Goal: Transaction & Acquisition: Obtain resource

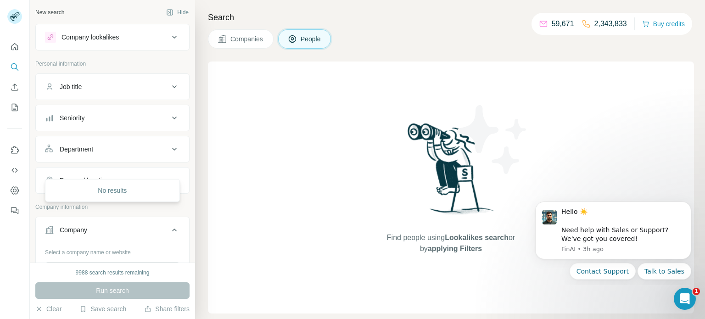
scroll to position [100, 0]
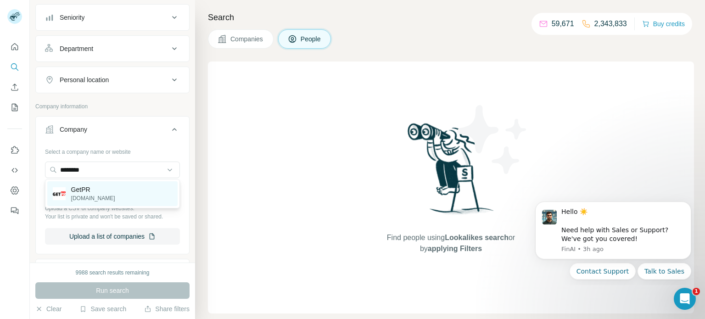
type input "********"
click at [102, 191] on div "GetPR [DOMAIN_NAME]" at bounding box center [112, 193] width 130 height 25
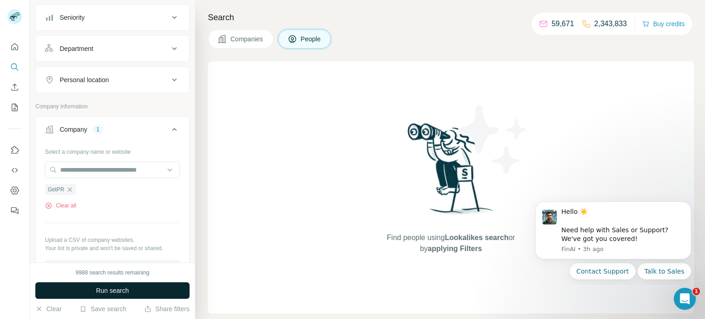
click at [113, 285] on button "Run search" at bounding box center [112, 290] width 154 height 17
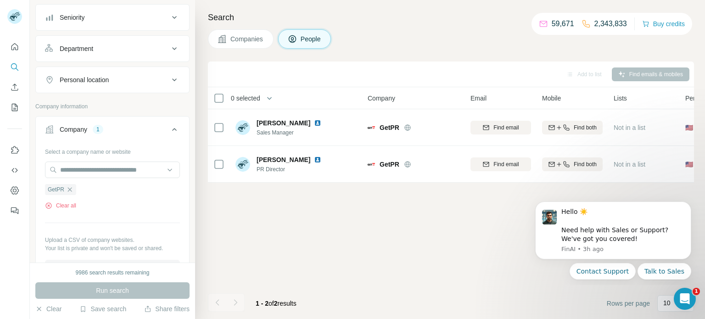
click at [68, 198] on div "GetPR Clear all" at bounding box center [112, 194] width 135 height 32
click at [66, 201] on button "Clear all" at bounding box center [60, 205] width 31 height 8
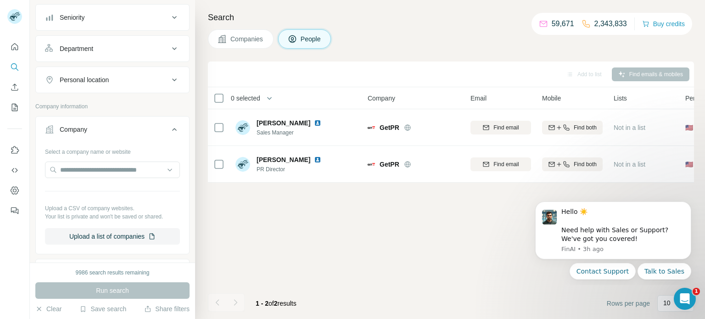
click at [99, 159] on div "Select a company name or website Upload a CSV of company websites. Your list is…" at bounding box center [112, 194] width 135 height 100
click at [95, 162] on input "text" at bounding box center [112, 170] width 135 height 17
paste input "**********"
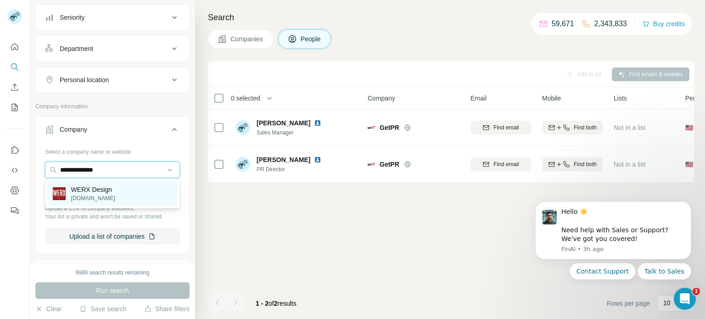
type input "**********"
click at [99, 195] on p "[DOMAIN_NAME]" at bounding box center [93, 198] width 44 height 8
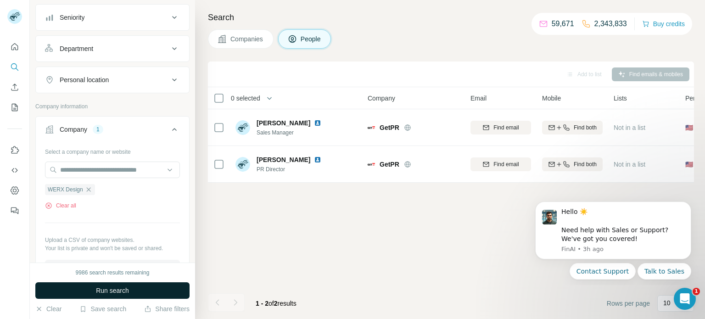
click at [131, 290] on button "Run search" at bounding box center [112, 290] width 154 height 17
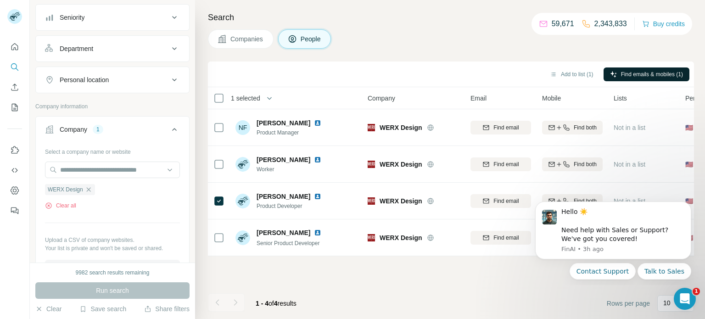
click at [629, 78] on button "Find emails & mobiles (1)" at bounding box center [646, 74] width 86 height 14
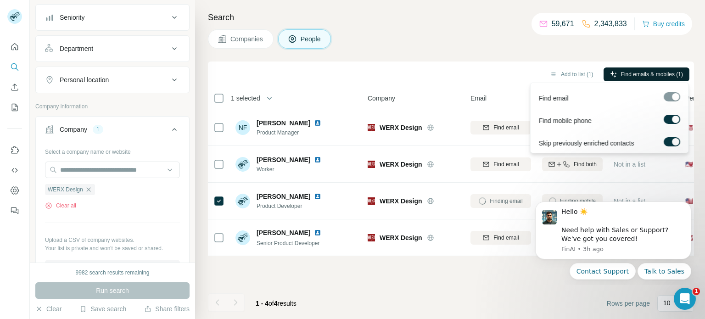
click at [623, 74] on span "Find emails & mobiles (1)" at bounding box center [652, 74] width 62 height 8
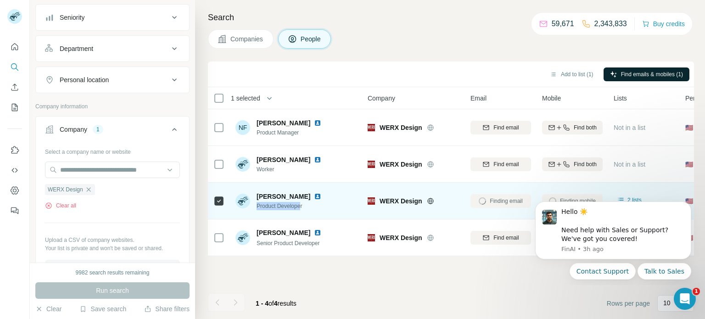
drag, startPoint x: 304, startPoint y: 205, endPoint x: 257, endPoint y: 208, distance: 47.3
click at [257, 208] on span "Product Developer" at bounding box center [291, 206] width 68 height 8
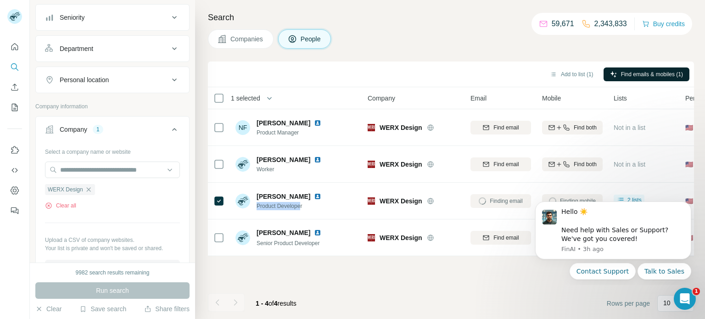
copy span "Product Develope"
click at [503, 276] on div "Add to list (1) Find emails & mobiles (1) 1 selected People Company Email Mobil…" at bounding box center [451, 189] width 486 height 257
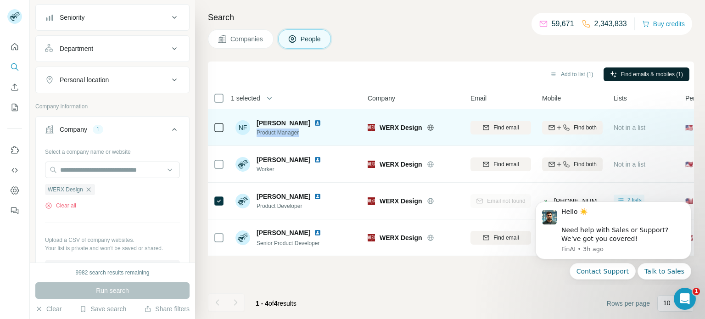
drag, startPoint x: 307, startPoint y: 133, endPoint x: 256, endPoint y: 131, distance: 51.0
click at [256, 131] on div "NF [PERSON_NAME] Product Manager" at bounding box center [296, 127] width 122 height 25
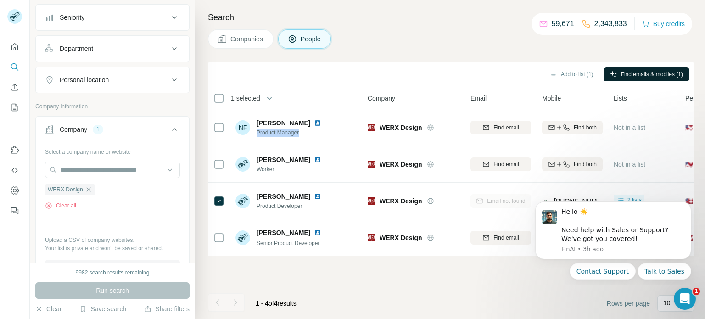
copy span "Product Manager"
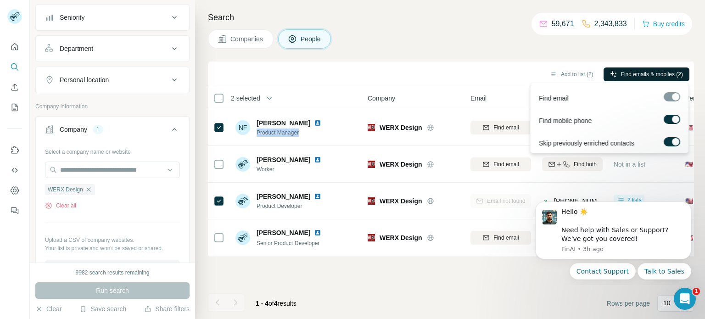
click at [621, 71] on span "Find emails & mobiles (2)" at bounding box center [652, 74] width 62 height 8
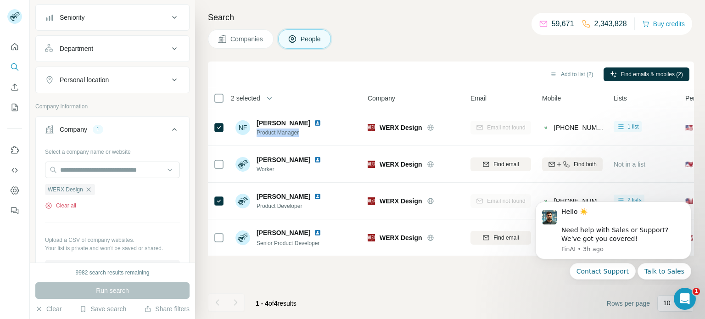
click at [64, 207] on button "Clear all" at bounding box center [60, 205] width 31 height 8
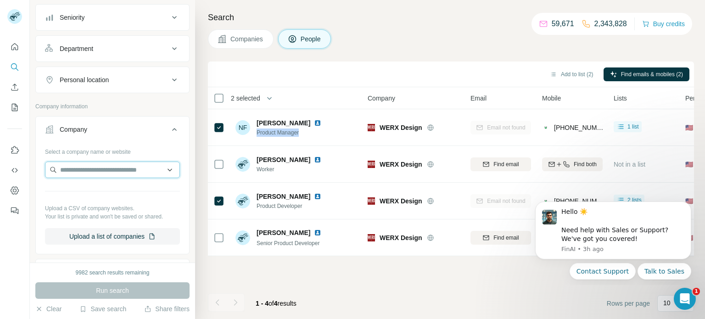
click at [120, 164] on input "text" at bounding box center [112, 170] width 135 height 17
paste input "**********"
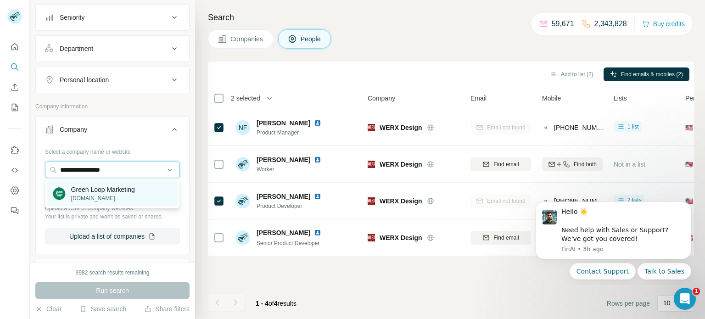
type input "**********"
click at [94, 192] on p "Green Loop Marketing" at bounding box center [103, 189] width 64 height 9
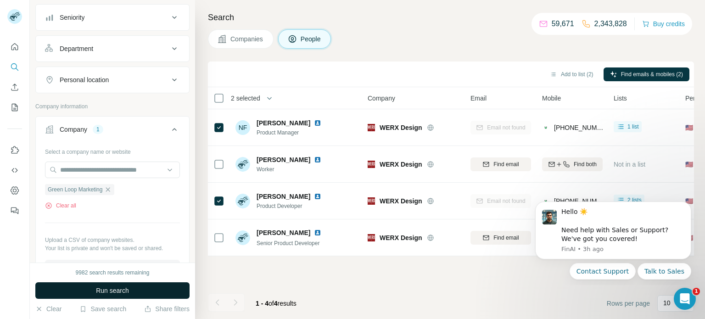
click at [132, 291] on button "Run search" at bounding box center [112, 290] width 154 height 17
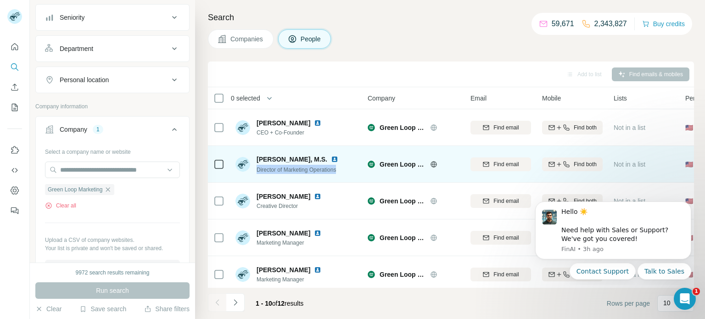
drag, startPoint x: 256, startPoint y: 168, endPoint x: 345, endPoint y: 167, distance: 89.0
click at [345, 167] on div "[PERSON_NAME], M.S. Director of Marketing Operations" at bounding box center [296, 163] width 122 height 25
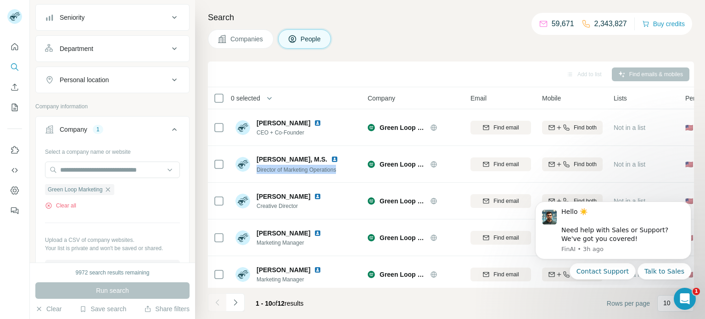
copy span "Director of Marketing Operations"
click at [234, 302] on icon "Navigate to next page" at bounding box center [235, 302] width 9 height 9
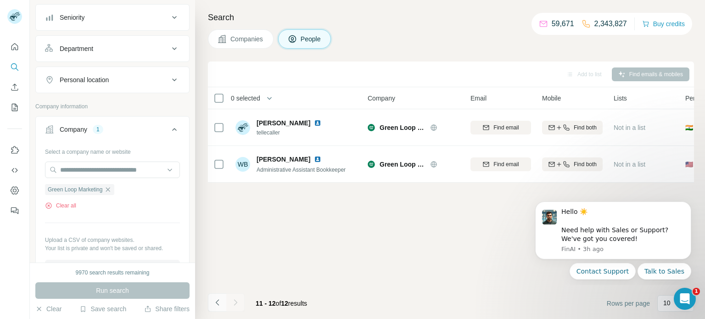
click at [214, 305] on icon "Navigate to previous page" at bounding box center [217, 302] width 9 height 9
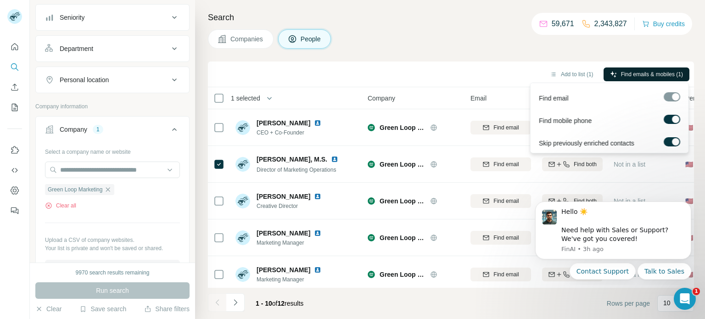
click at [616, 69] on button "Find emails & mobiles (1)" at bounding box center [646, 74] width 86 height 14
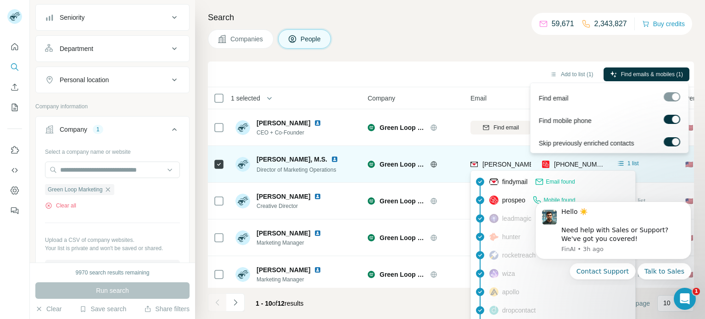
click at [492, 162] on span "[PERSON_NAME][EMAIL_ADDRESS][DOMAIN_NAME]" at bounding box center [563, 164] width 162 height 7
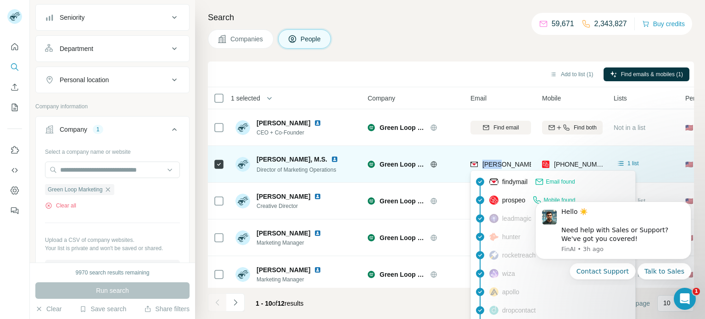
click at [492, 162] on span "[PERSON_NAME][EMAIL_ADDRESS][DOMAIN_NAME]" at bounding box center [563, 164] width 162 height 7
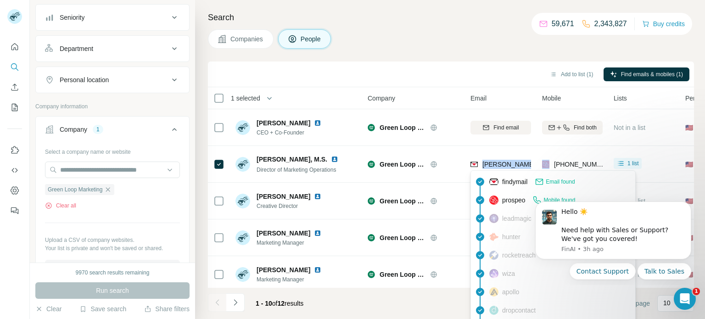
copy span "[PERSON_NAME][EMAIL_ADDRESS][DOMAIN_NAME]"
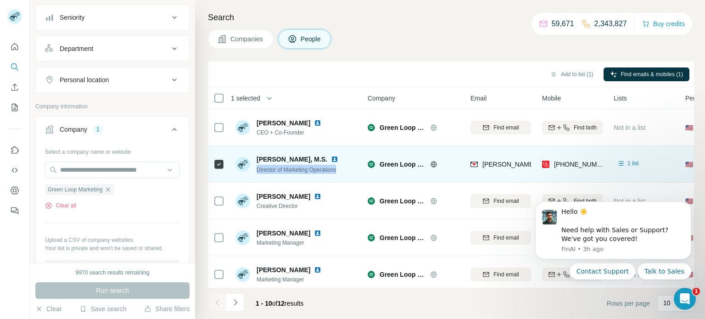
drag, startPoint x: 348, startPoint y: 170, endPoint x: 257, endPoint y: 173, distance: 90.5
click at [257, 173] on div "[PERSON_NAME], M.S. Director of Marketing Operations" at bounding box center [296, 163] width 122 height 25
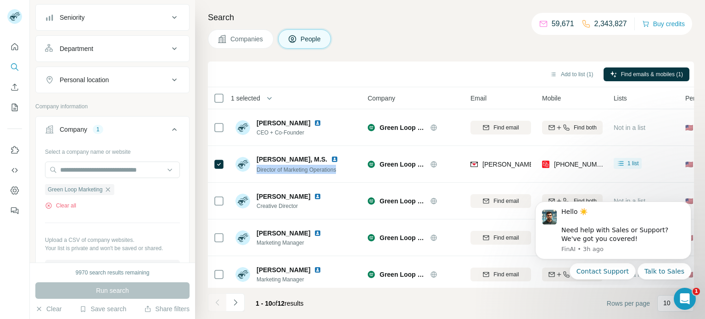
copy span "Director of Marketing Operations"
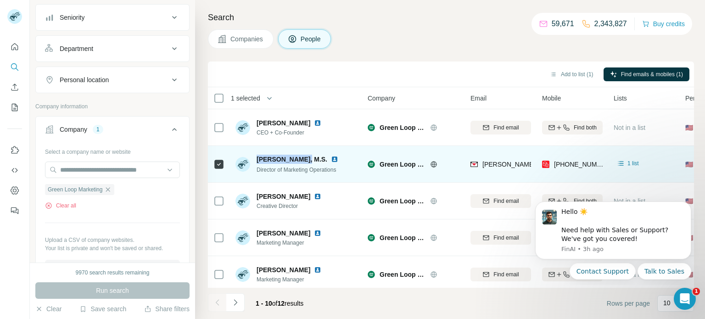
drag, startPoint x: 256, startPoint y: 159, endPoint x: 301, endPoint y: 160, distance: 45.9
click at [301, 160] on div "[PERSON_NAME], M.S. Director of Marketing Operations" at bounding box center [288, 164] width 106 height 19
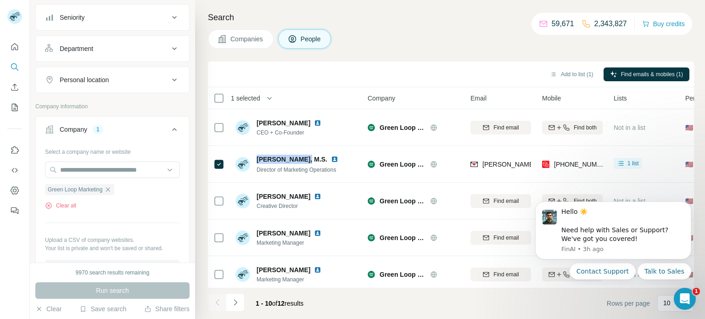
copy span "[PERSON_NAME]"
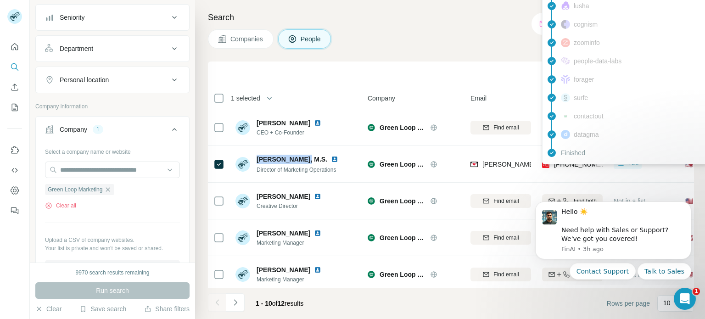
click at [579, 163] on div "findymail Email found prospeo Mobile found leadmagic hunter rocketreach [PERSON…" at bounding box center [624, 6] width 165 height 317
click at [579, 163] on span "[PHONE_NUMBER]" at bounding box center [583, 164] width 58 height 7
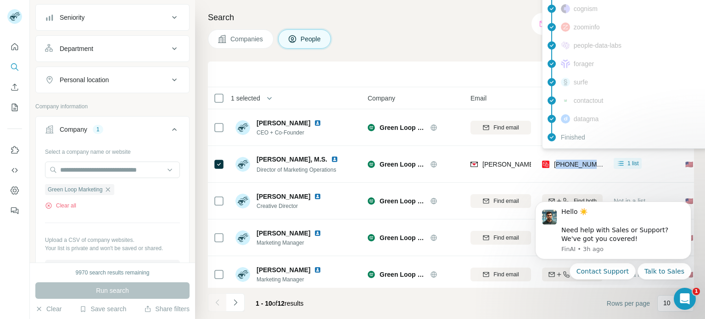
copy span "13175030603"
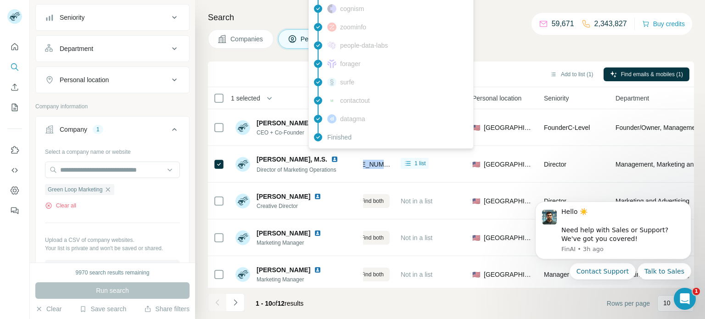
scroll to position [0, 245]
